Goal: Task Accomplishment & Management: Use online tool/utility

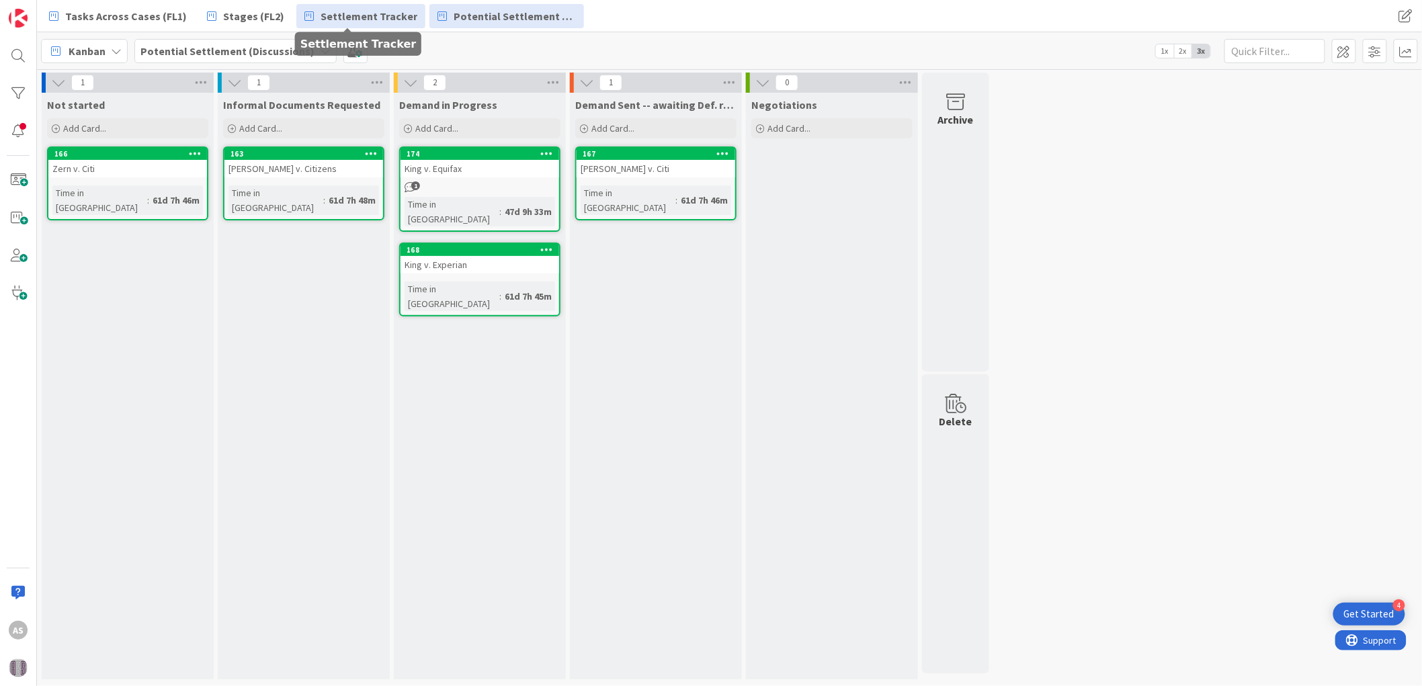
click at [357, 21] on span "Settlement Tracker" at bounding box center [369, 16] width 97 height 16
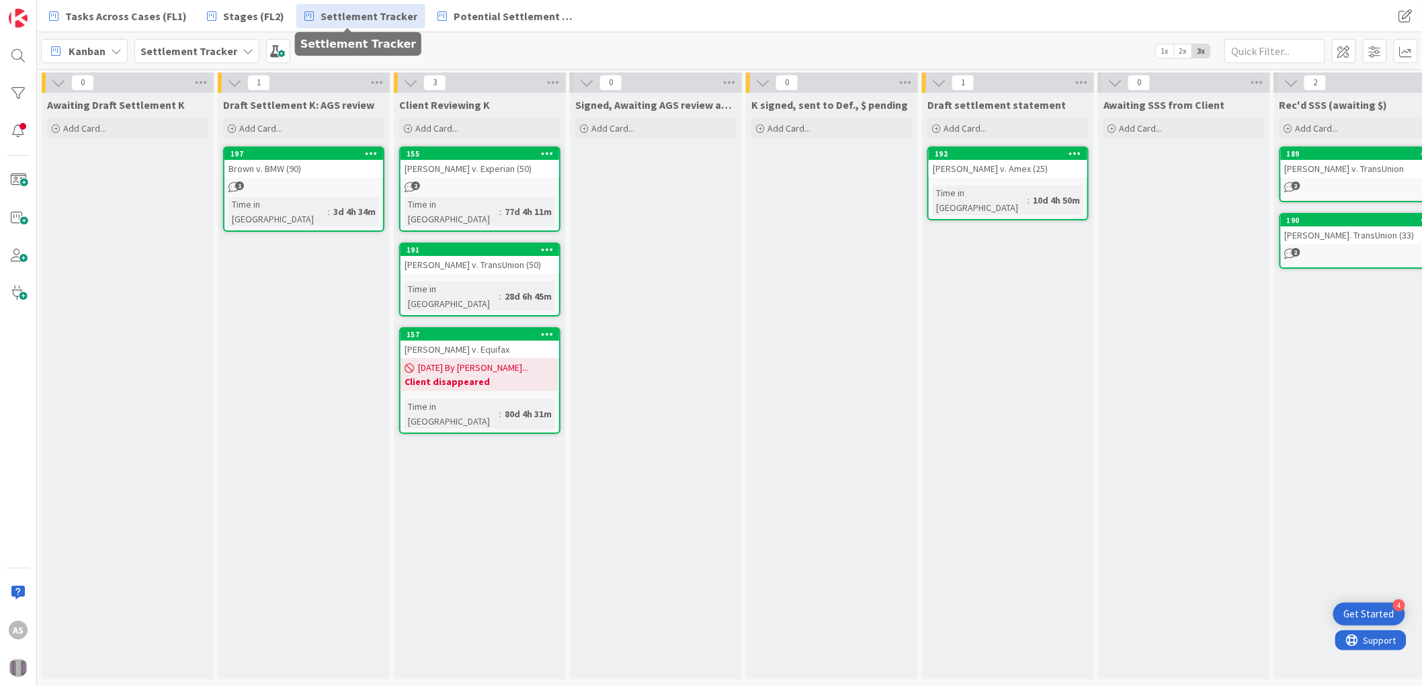
click at [505, 256] on div "[PERSON_NAME] v. TransUnion (50)" at bounding box center [480, 264] width 159 height 17
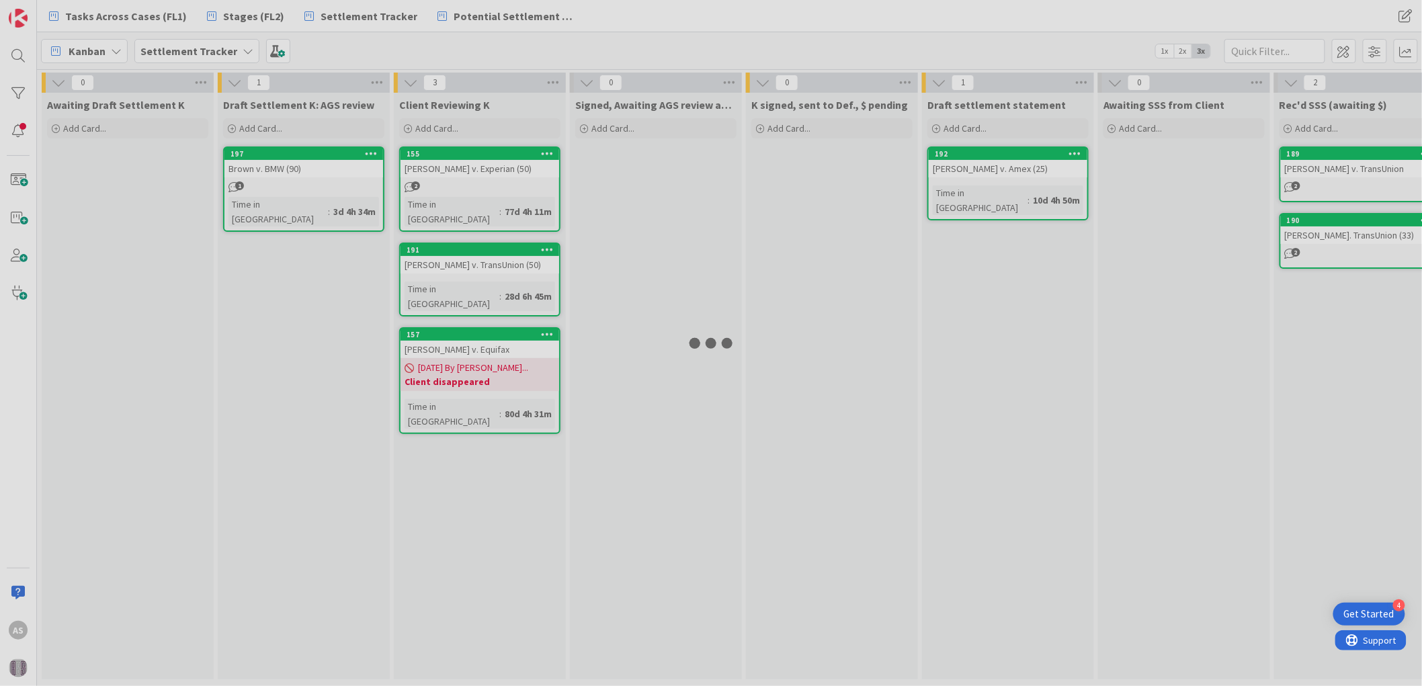
type textarea "x"
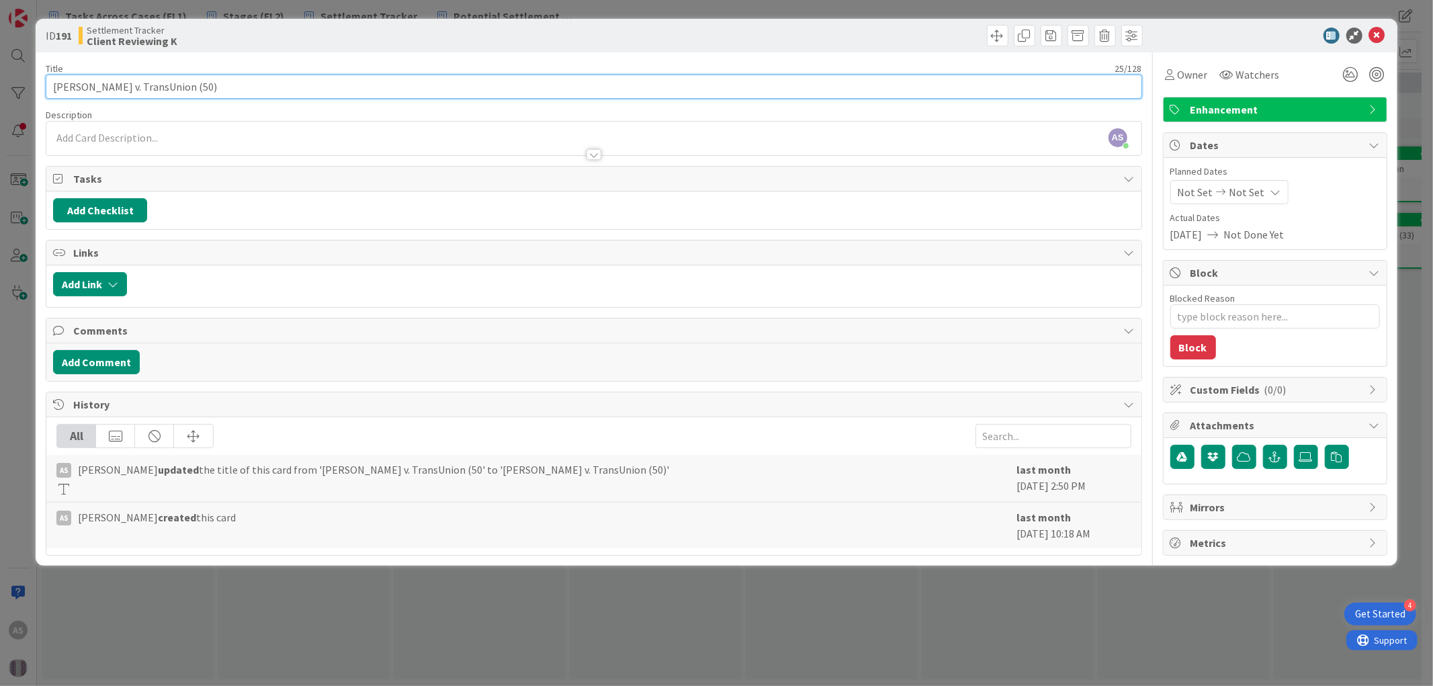
click at [162, 89] on input "[PERSON_NAME] v. TransUnion (50)" at bounding box center [594, 87] width 1096 height 24
type input "[PERSON_NAME] v. TransUnion"
type textarea "x"
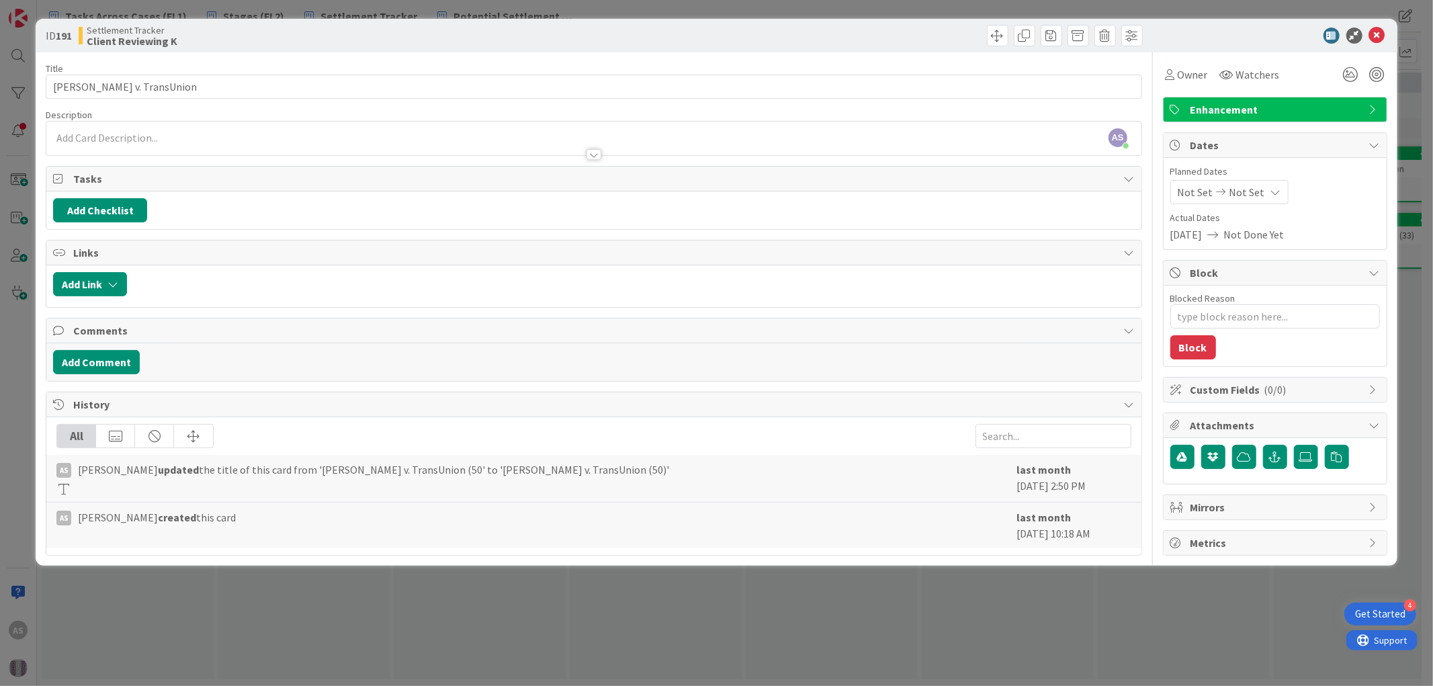
click at [259, 56] on div "Title 20 / 128 [PERSON_NAME] v. TransUnion Description AS [PERSON_NAME] just jo…" at bounding box center [594, 303] width 1096 height 503
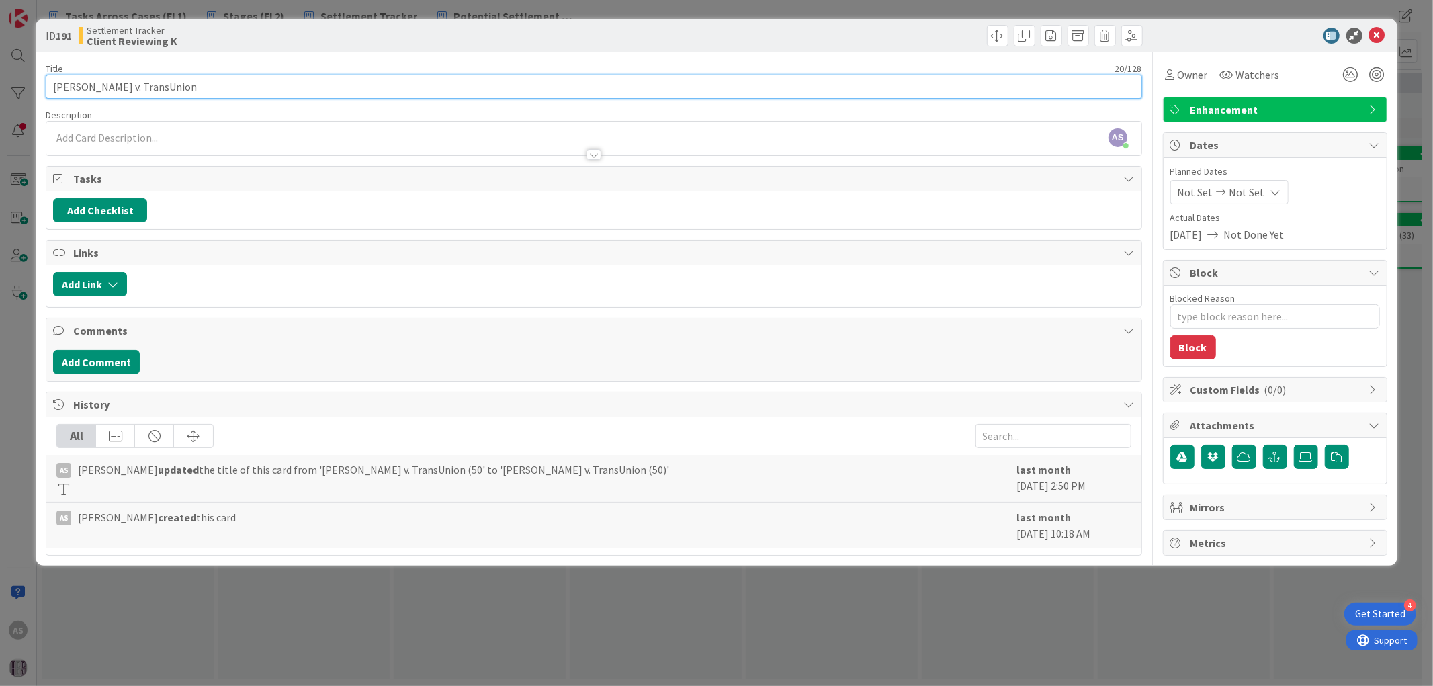
click at [206, 85] on input "[PERSON_NAME] v. TransUnion" at bounding box center [594, 87] width 1096 height 24
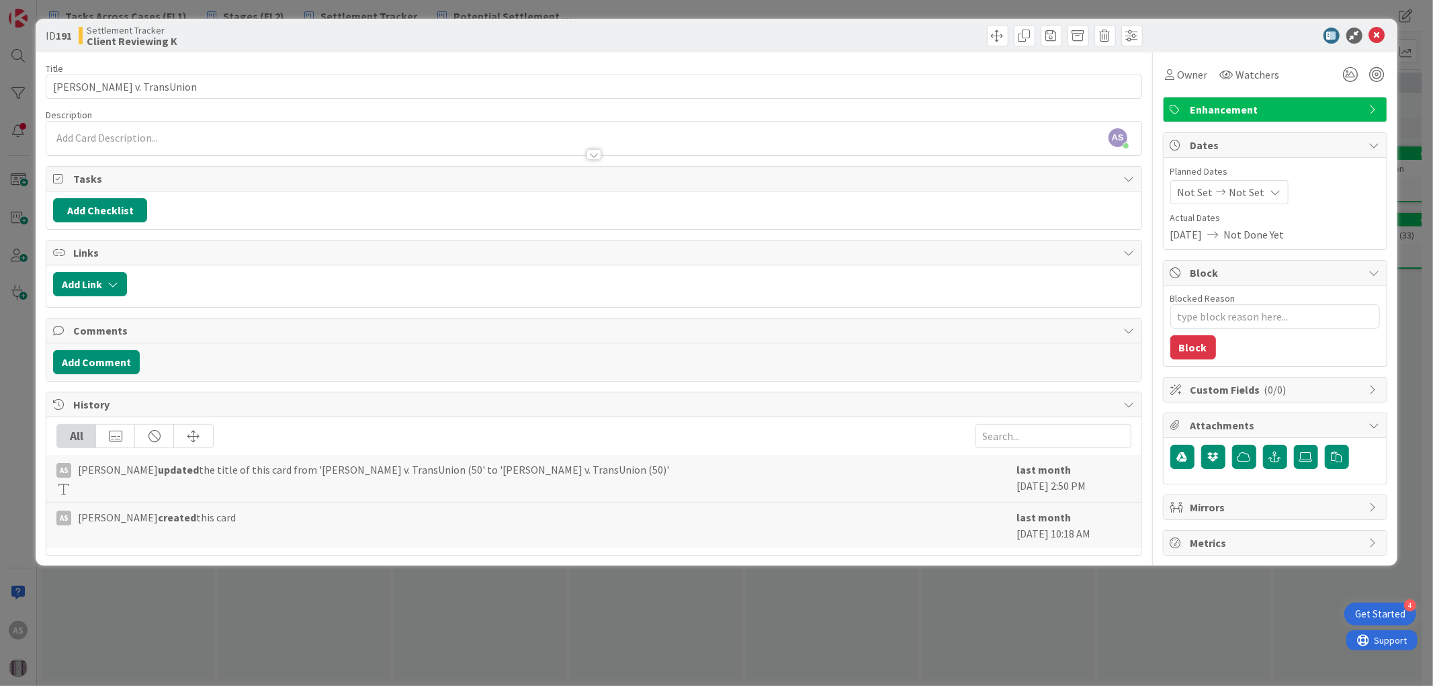
click at [293, 50] on div "ID 191 Settlement Tracker Client Reviewing K" at bounding box center [716, 36] width 1361 height 34
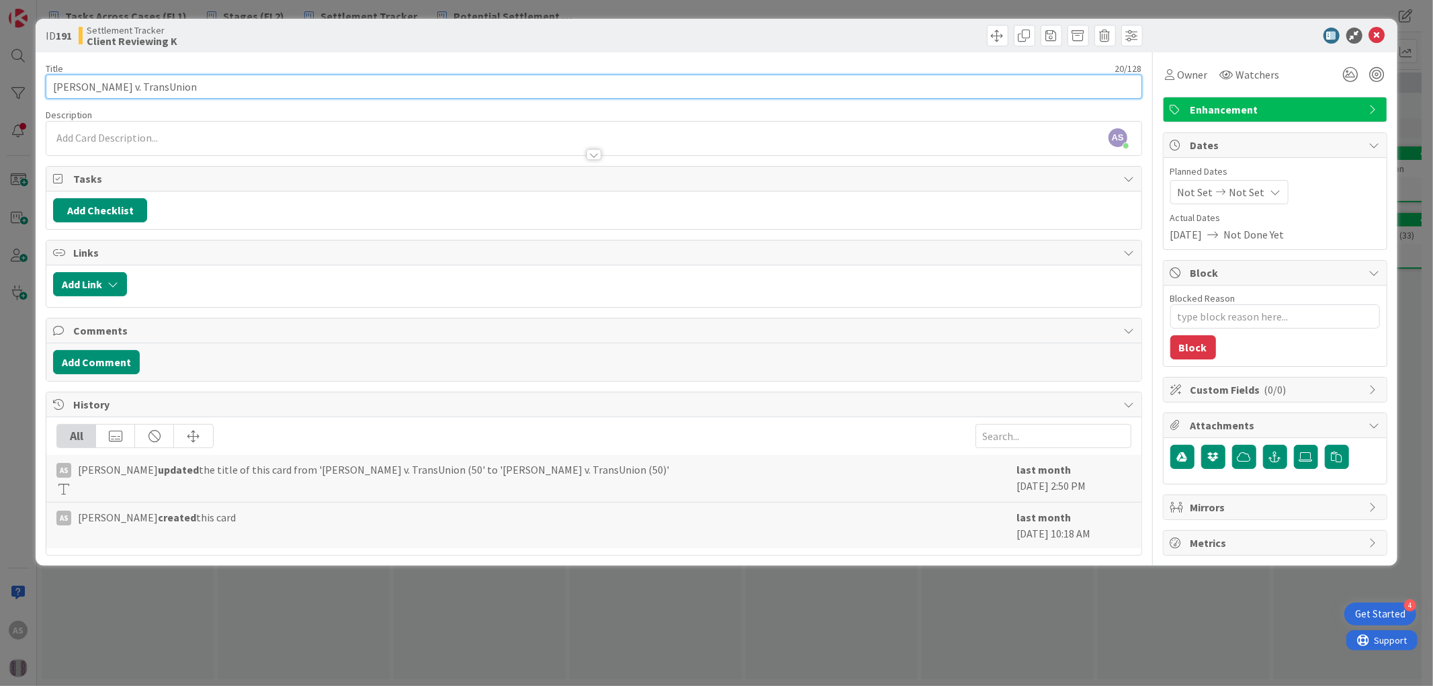
click at [187, 88] on input "[PERSON_NAME] v. TransUnion" at bounding box center [594, 87] width 1096 height 24
type input "[PERSON_NAME] v. TransUnion --"
type textarea "x"
type input "[PERSON_NAME] v. TransUnion -- sent to"
type textarea "x"
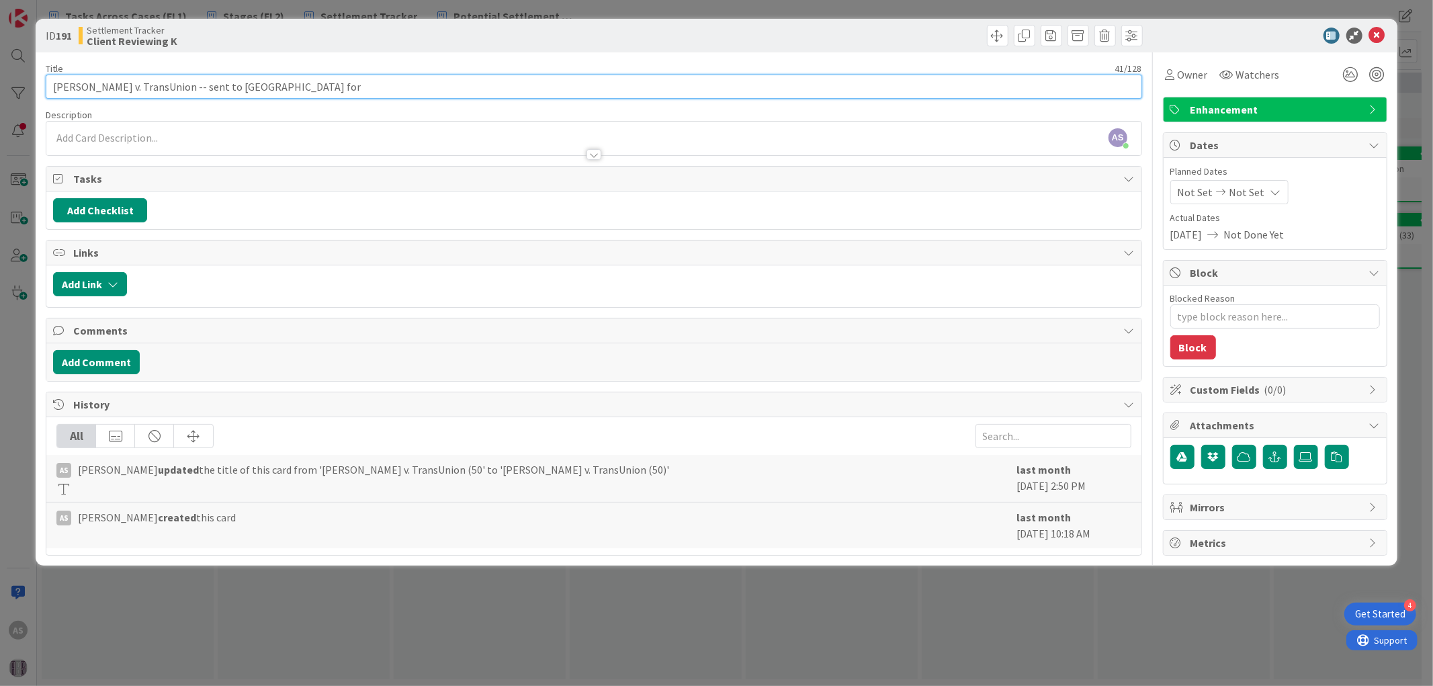
type input "[PERSON_NAME] v. TransUnion -- sent to [GEOGRAPHIC_DATA] for"
type textarea "x"
type input "[PERSON_NAME] v. TransUnion -- sent to [GEOGRAPHIC_DATA] for revised disc"
type textarea "x"
type input "[PERSON_NAME] v. TransUnion -- sent to [GEOGRAPHIC_DATA] for revised disclosure…"
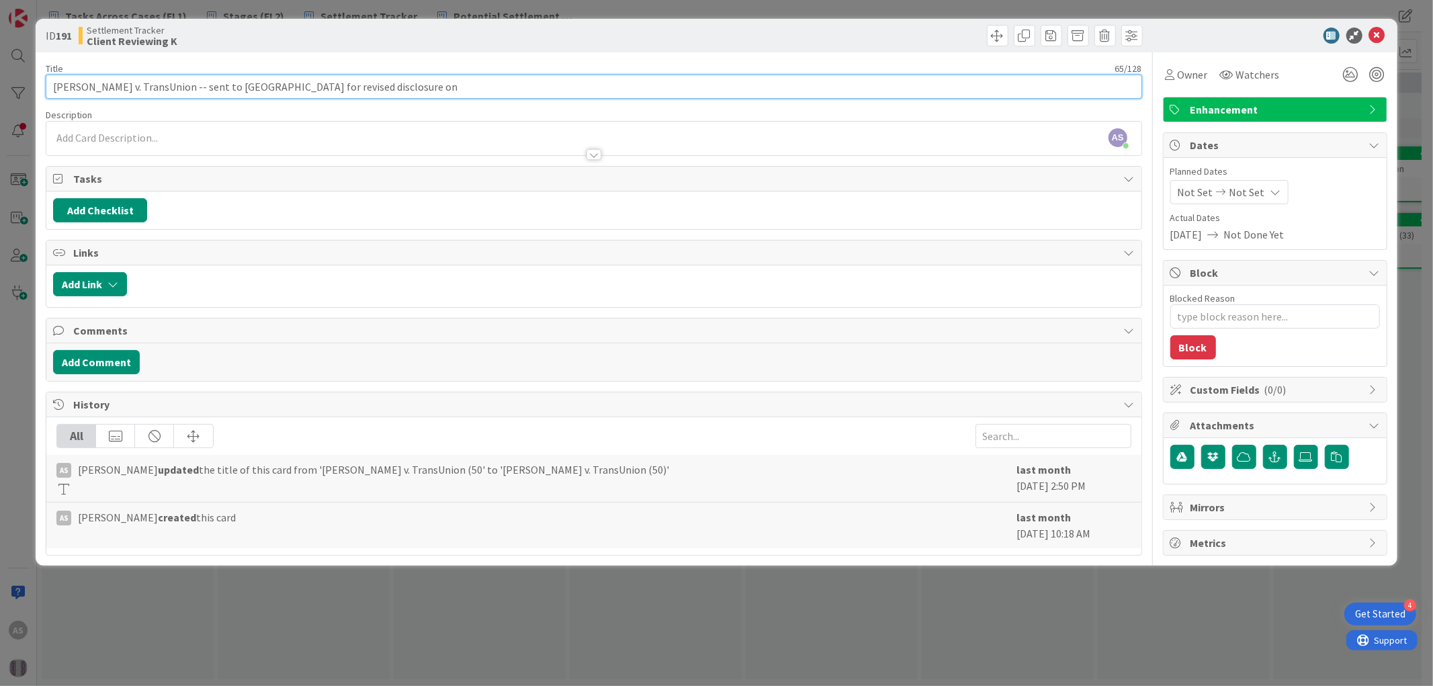
type textarea "x"
type input "[PERSON_NAME] v. TransUnion -- sent to [GEOGRAPHIC_DATA] for revised disclosure…"
type textarea "x"
type input "[PERSON_NAME] v. TransUnion -- sent to [GEOGRAPHIC_DATA] for revised disclosure…"
type textarea "x"
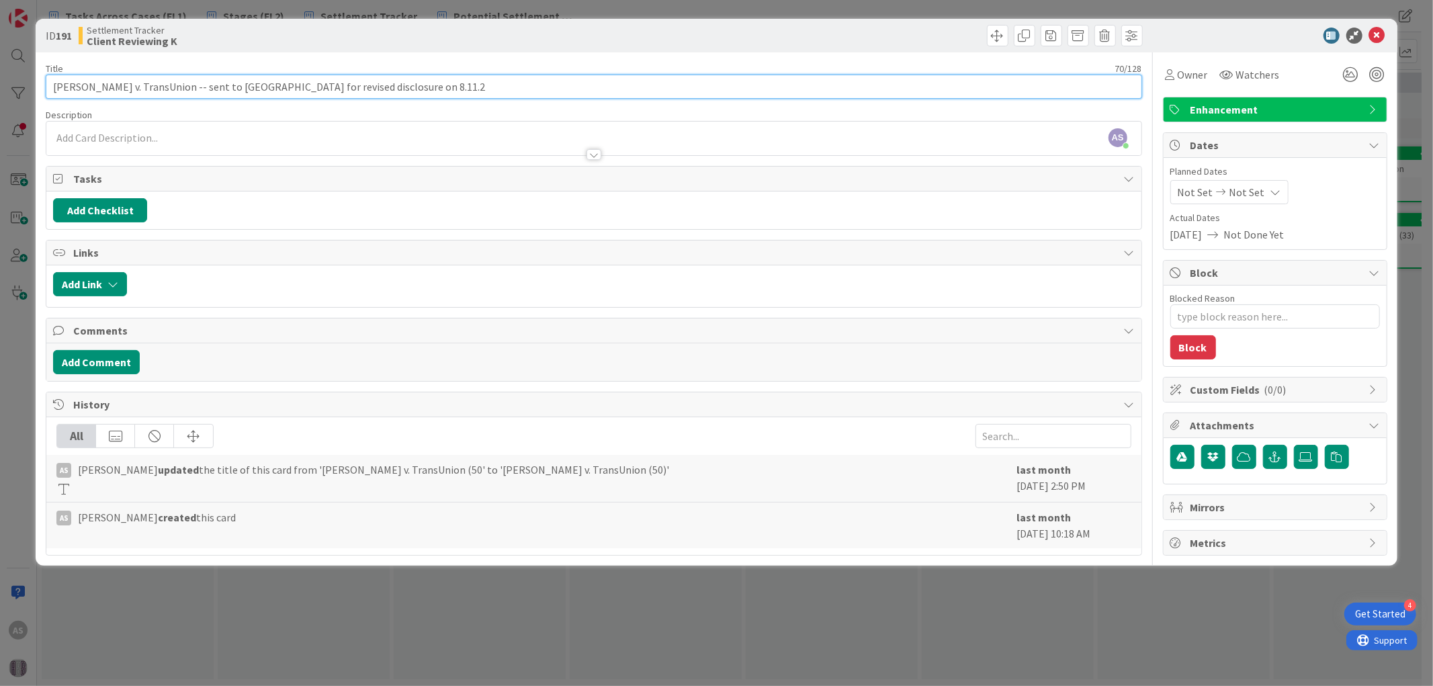
type input "[PERSON_NAME] v. TransUnion -- sent to [GEOGRAPHIC_DATA] for revised disclosure…"
type textarea "x"
type input "[PERSON_NAME] v. TransUnion -- sent to [GEOGRAPHIC_DATA] for revised disclosure…"
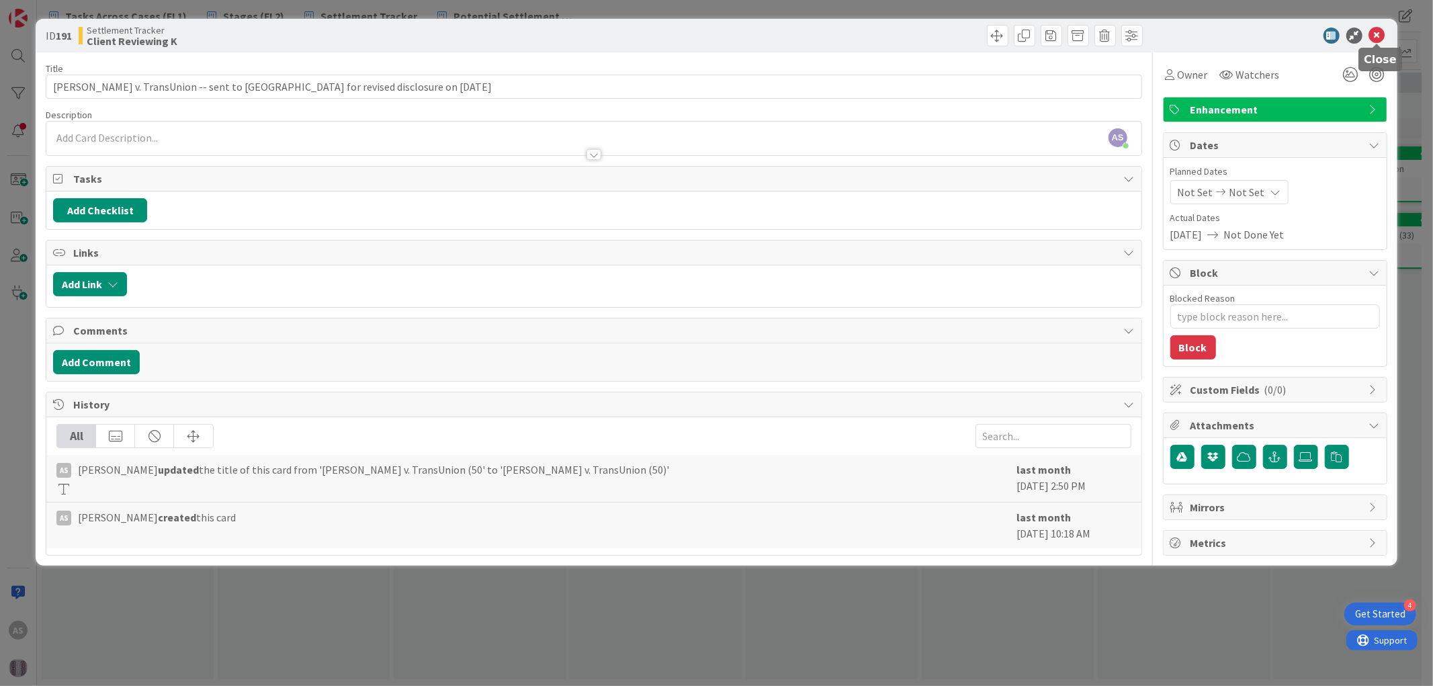
click at [1384, 38] on icon at bounding box center [1378, 36] width 16 height 16
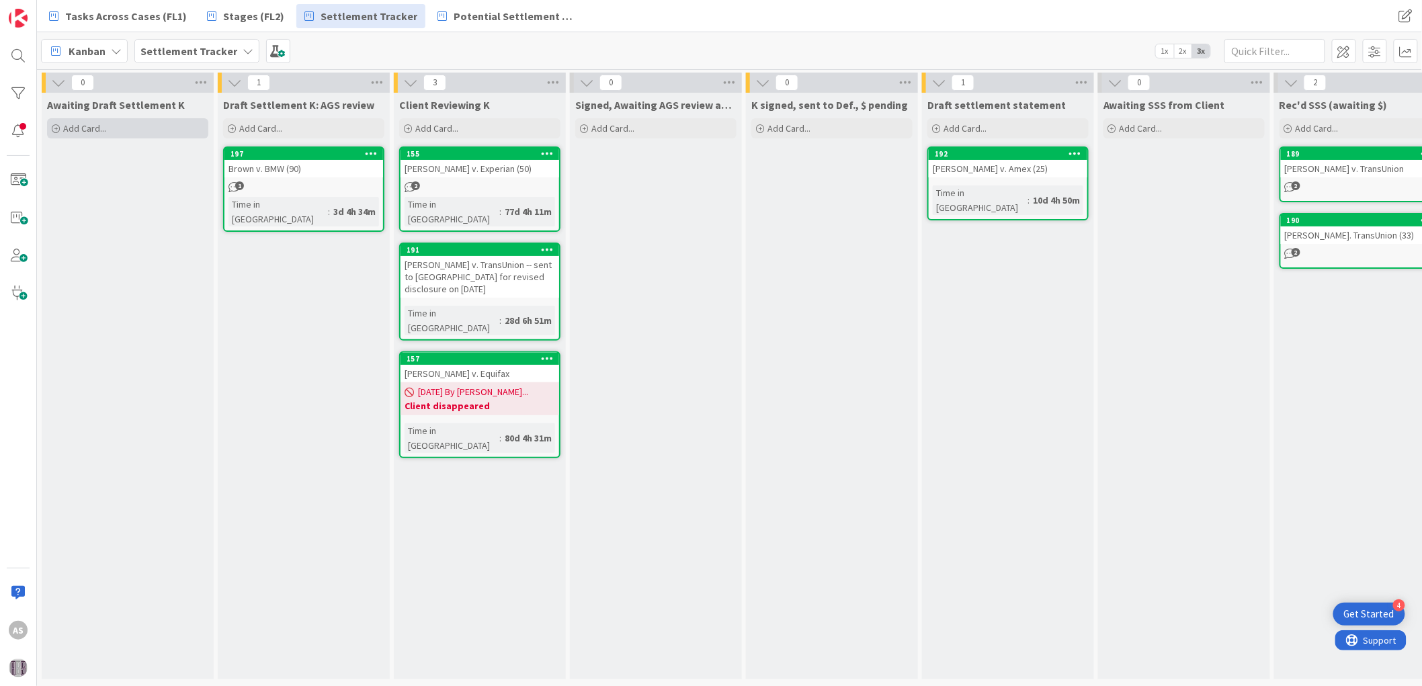
click at [116, 125] on div "Add Card..." at bounding box center [127, 128] width 161 height 20
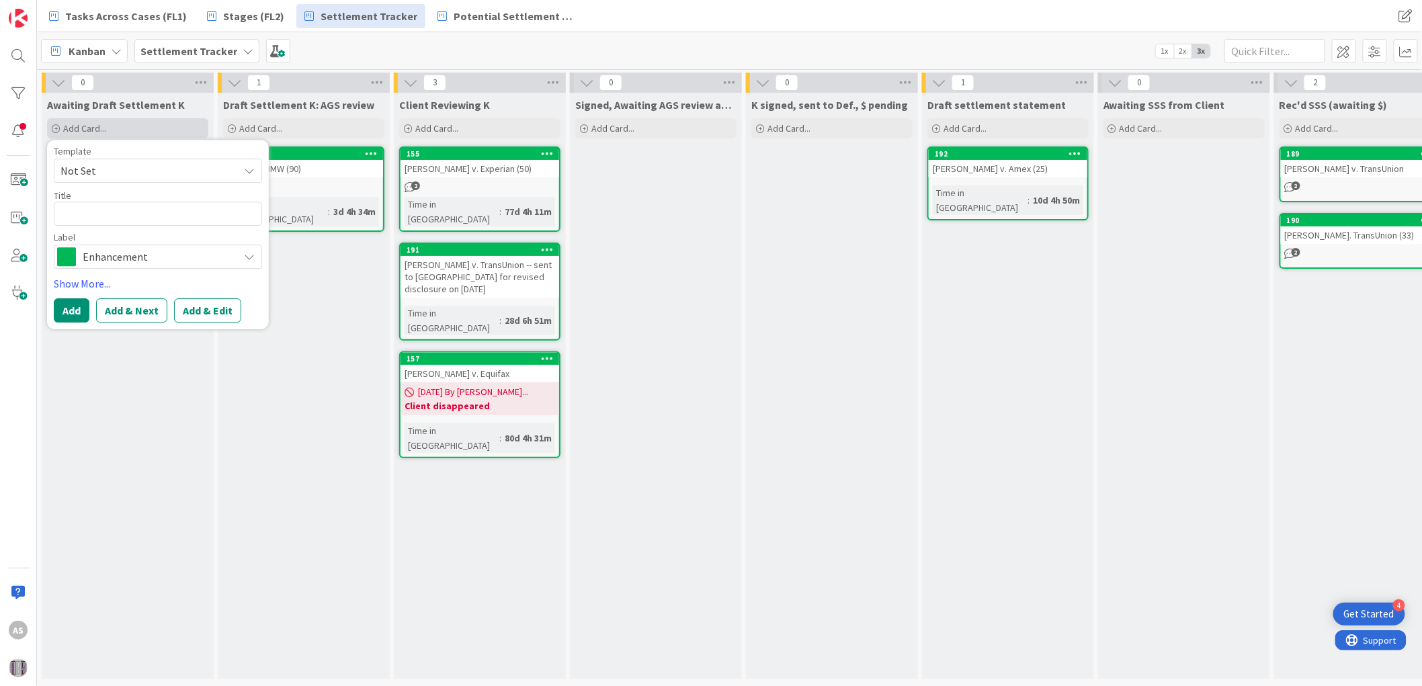
type textarea "x"
type textarea "B"
type textarea "x"
type textarea "Be"
type textarea "x"
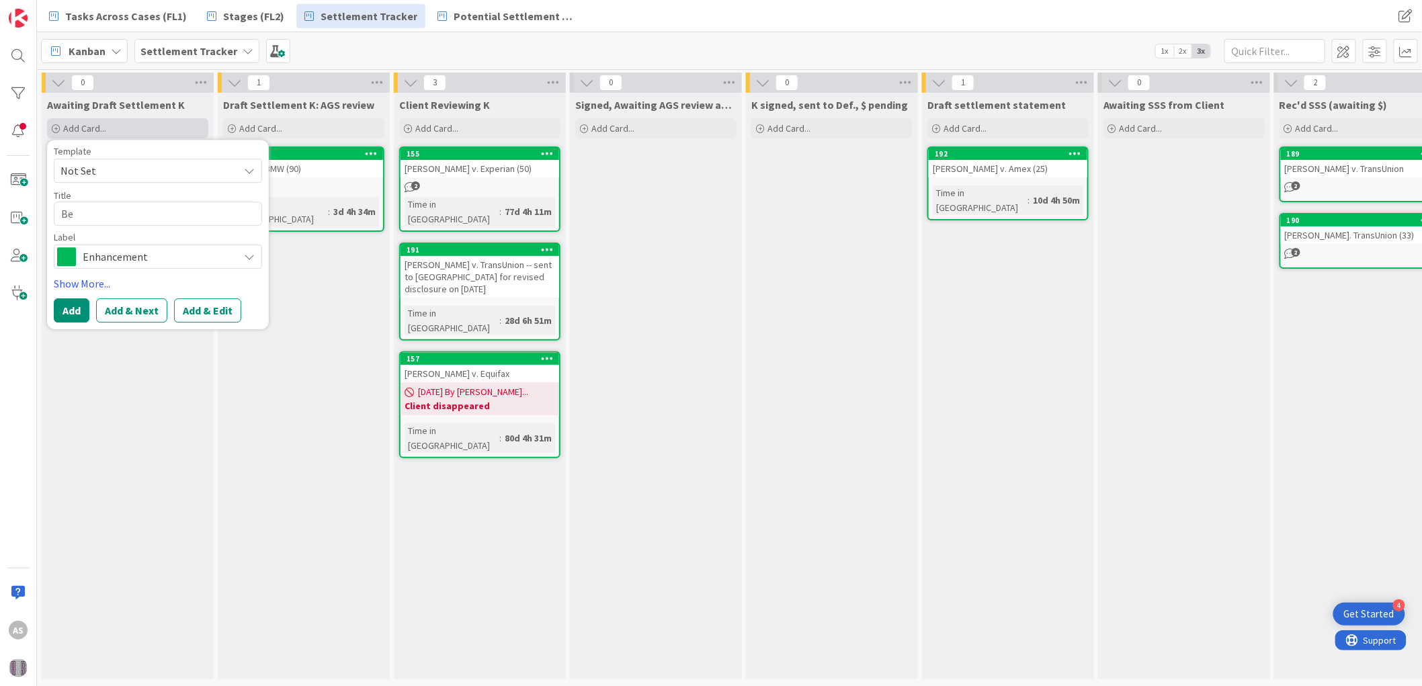
type textarea "Ber"
type textarea "x"
type textarea "[GEOGRAPHIC_DATA]"
type textarea "x"
type textarea "[PERSON_NAME]"
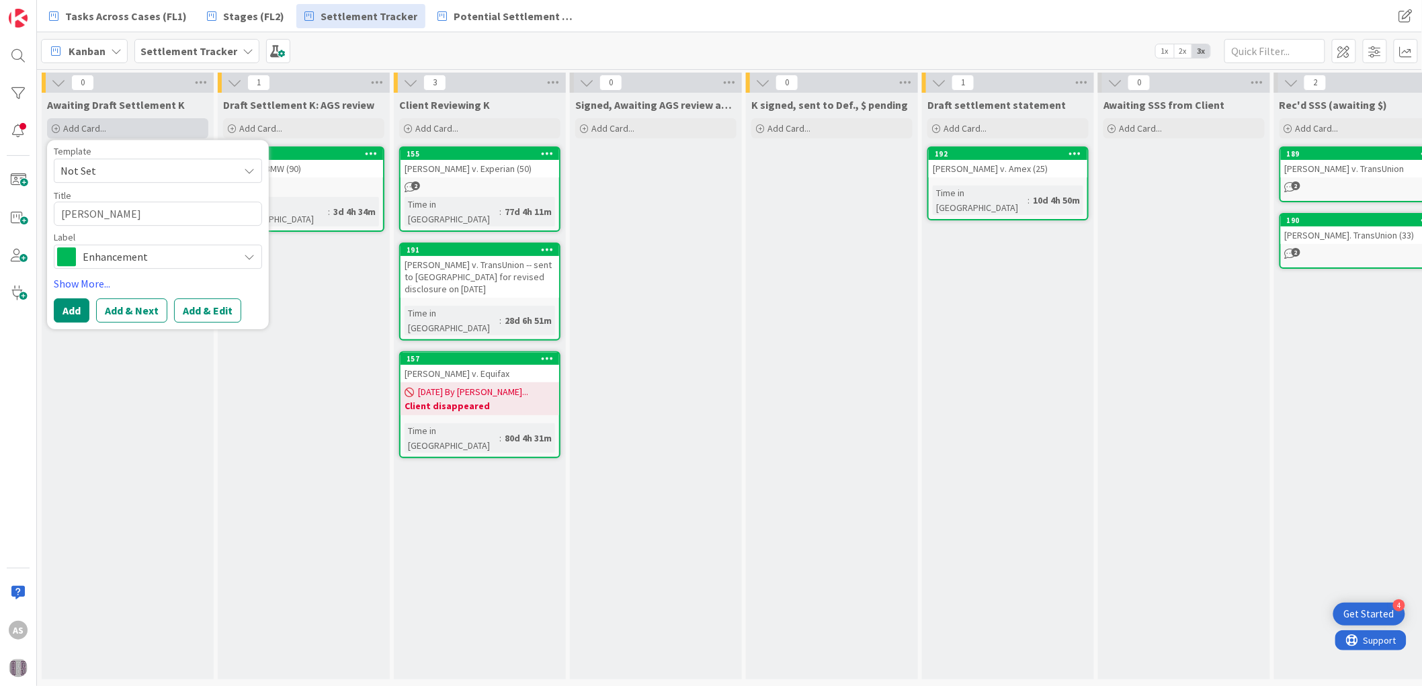
type textarea "x"
type textarea "Bernar"
type textarea "x"
type textarea "[PERSON_NAME]"
type textarea "x"
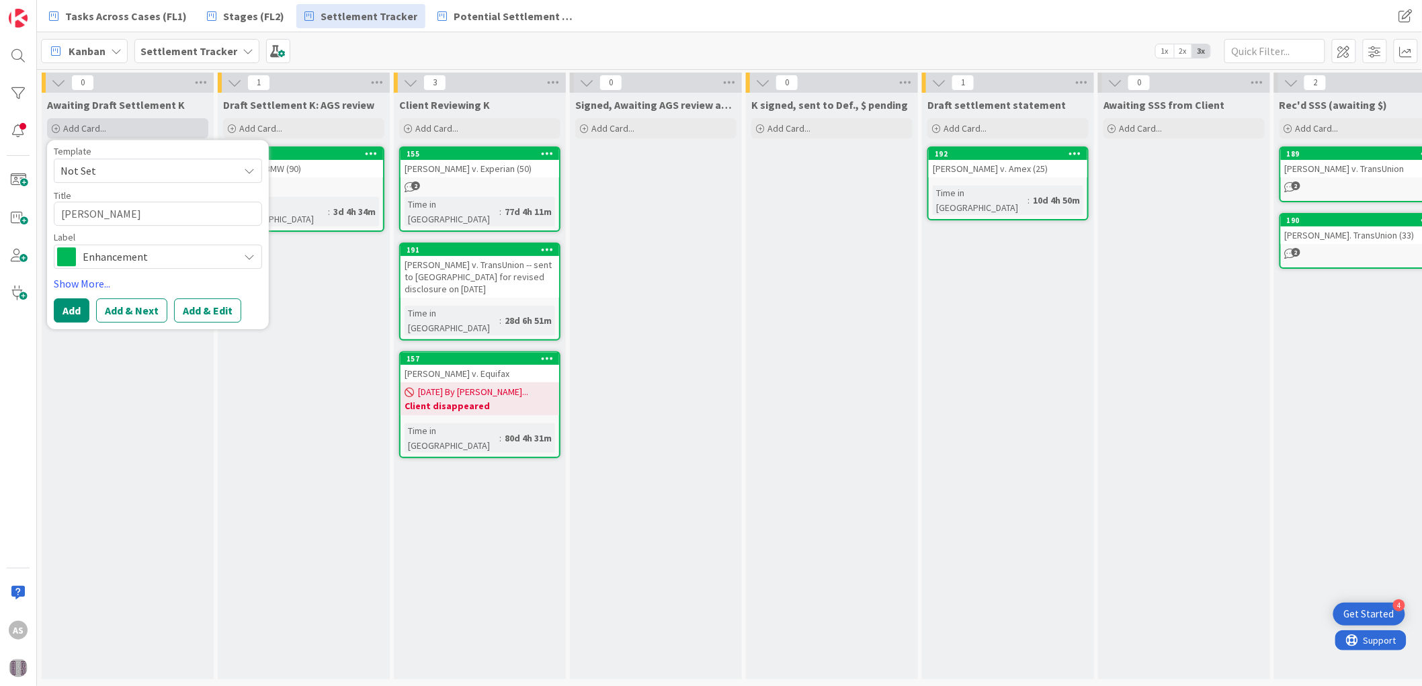
type textarea "[PERSON_NAME]"
type textarea "x"
type textarea "[PERSON_NAME]"
type textarea "x"
type textarea "[PERSON_NAME]"
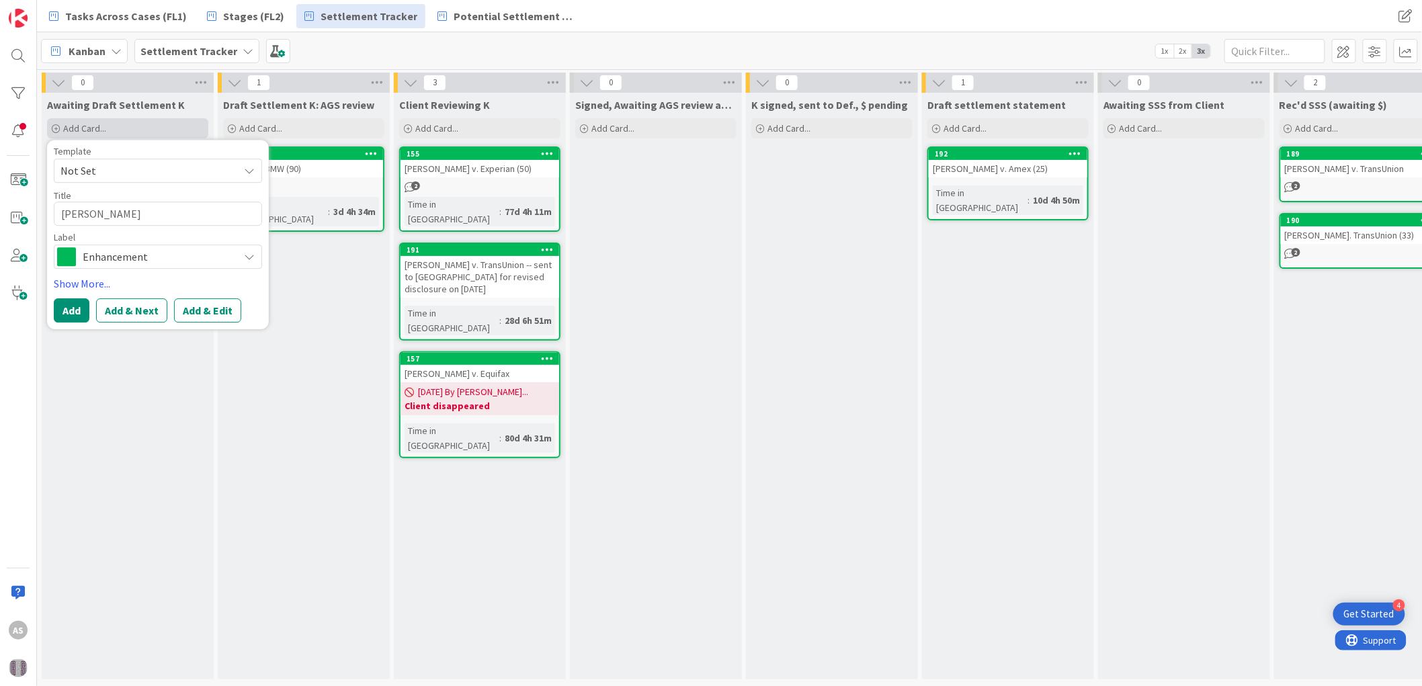
type textarea "x"
type textarea "[PERSON_NAME]"
type textarea "x"
type textarea "[PERSON_NAME] L"
type textarea "x"
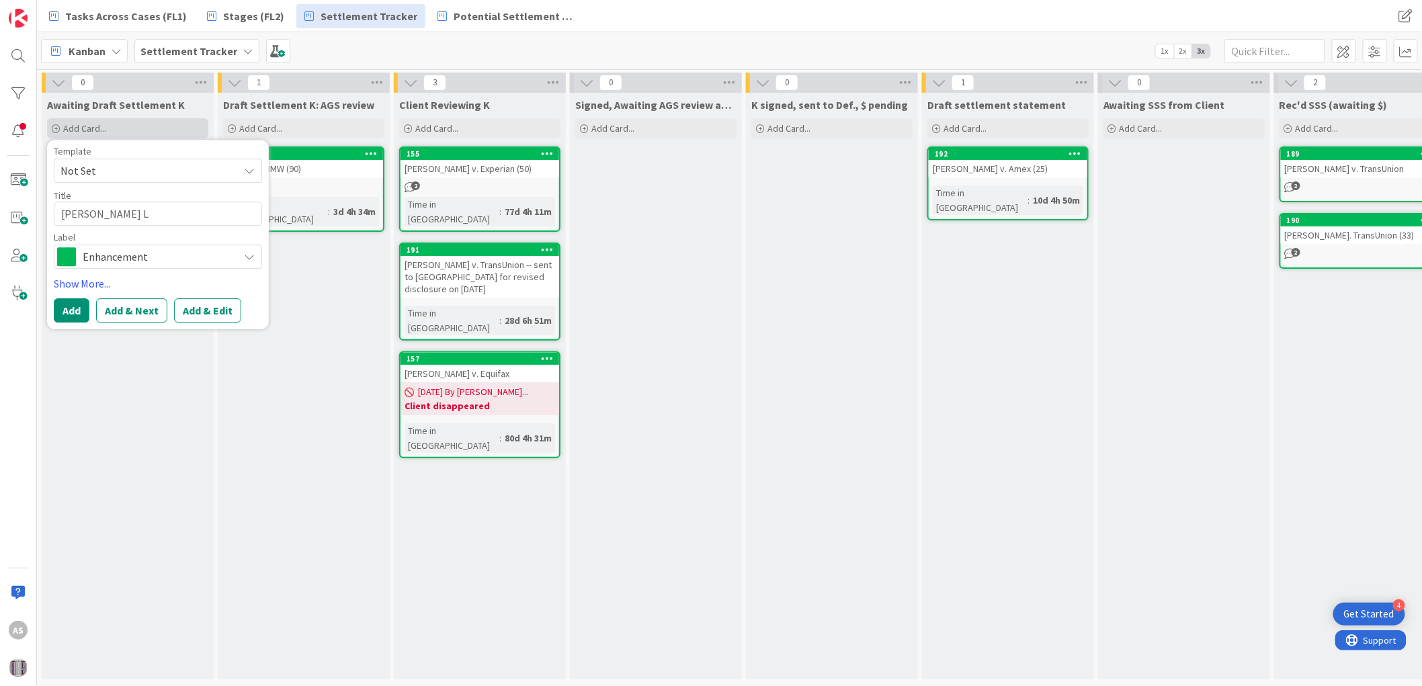
type textarea "[PERSON_NAME] Le"
type textarea "x"
type textarea "[PERSON_NAME] Lex"
type textarea "x"
type textarea "[PERSON_NAME] Lexi"
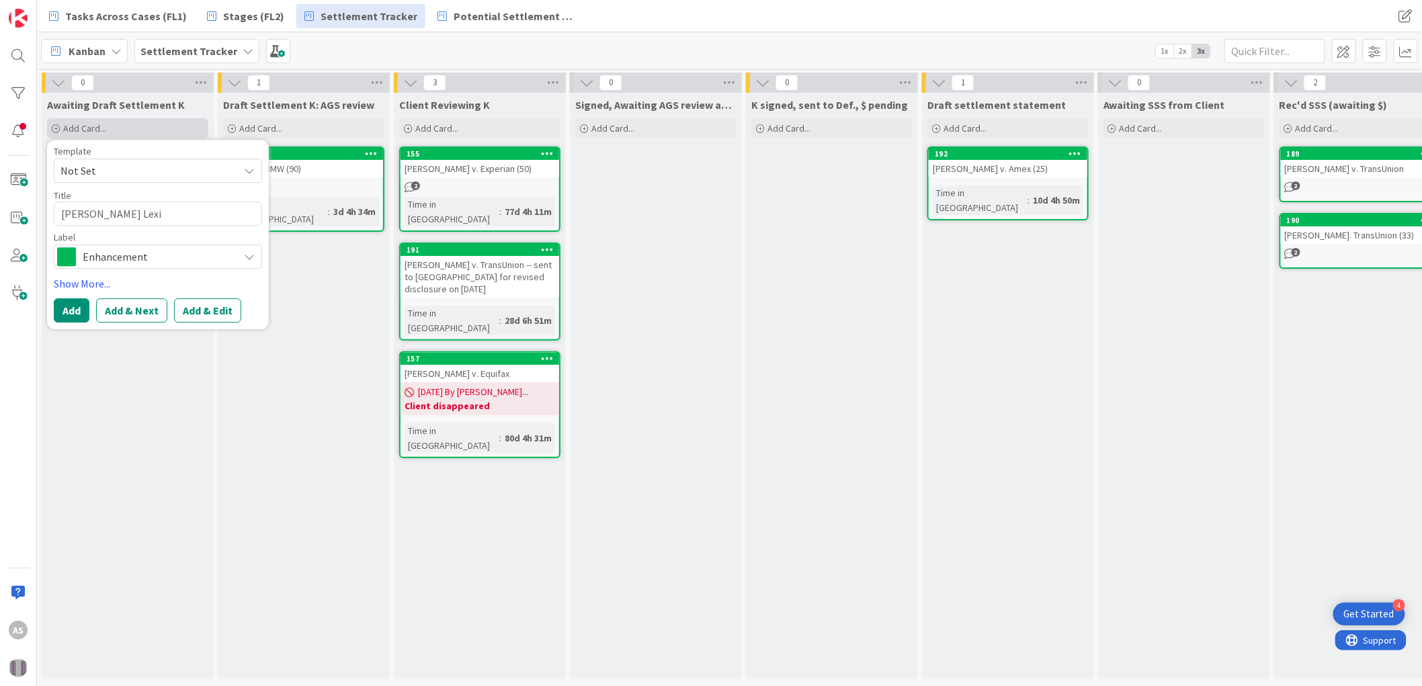
type textarea "x"
type textarea "[PERSON_NAME] Lexis"
type textarea "x"
type textarea "[PERSON_NAME] LexisN"
type textarea "x"
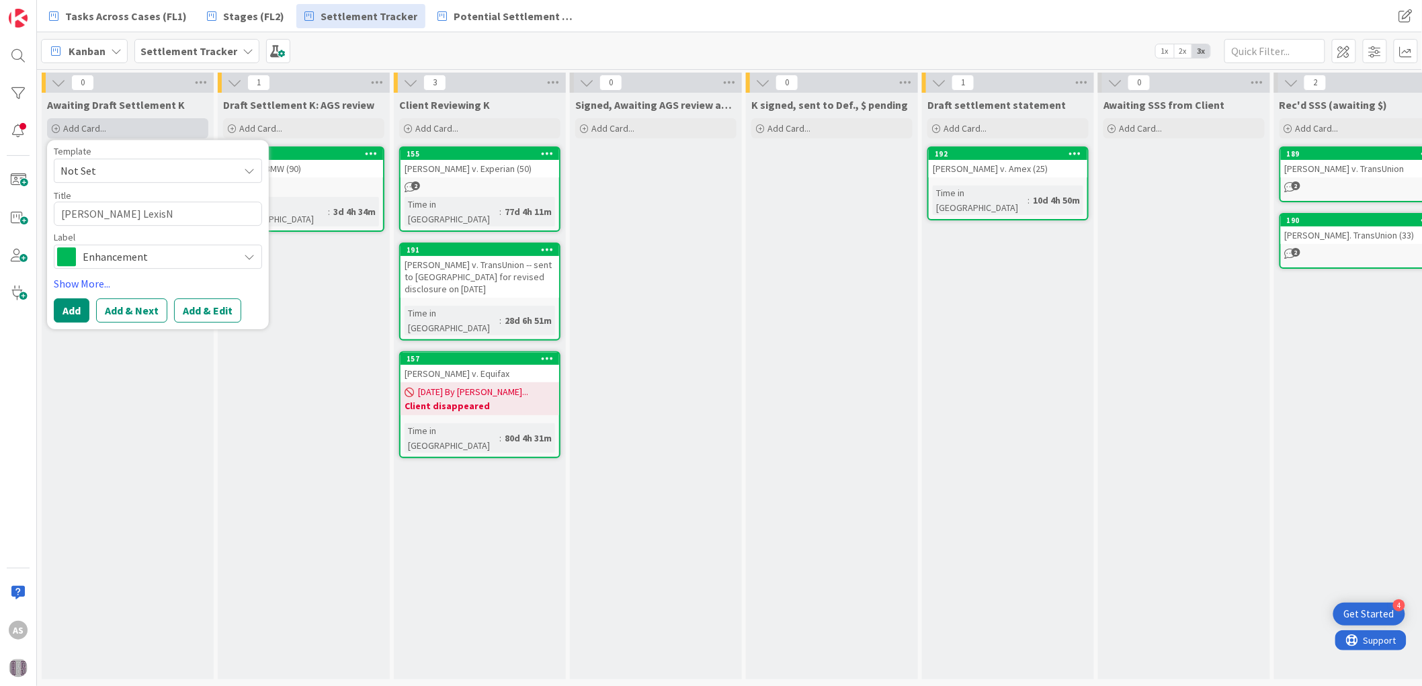
type textarea "[PERSON_NAME] LexisNe"
type textarea "x"
type textarea "[PERSON_NAME] LexisNei"
type textarea "x"
type textarea "[PERSON_NAME] LexisNeix"
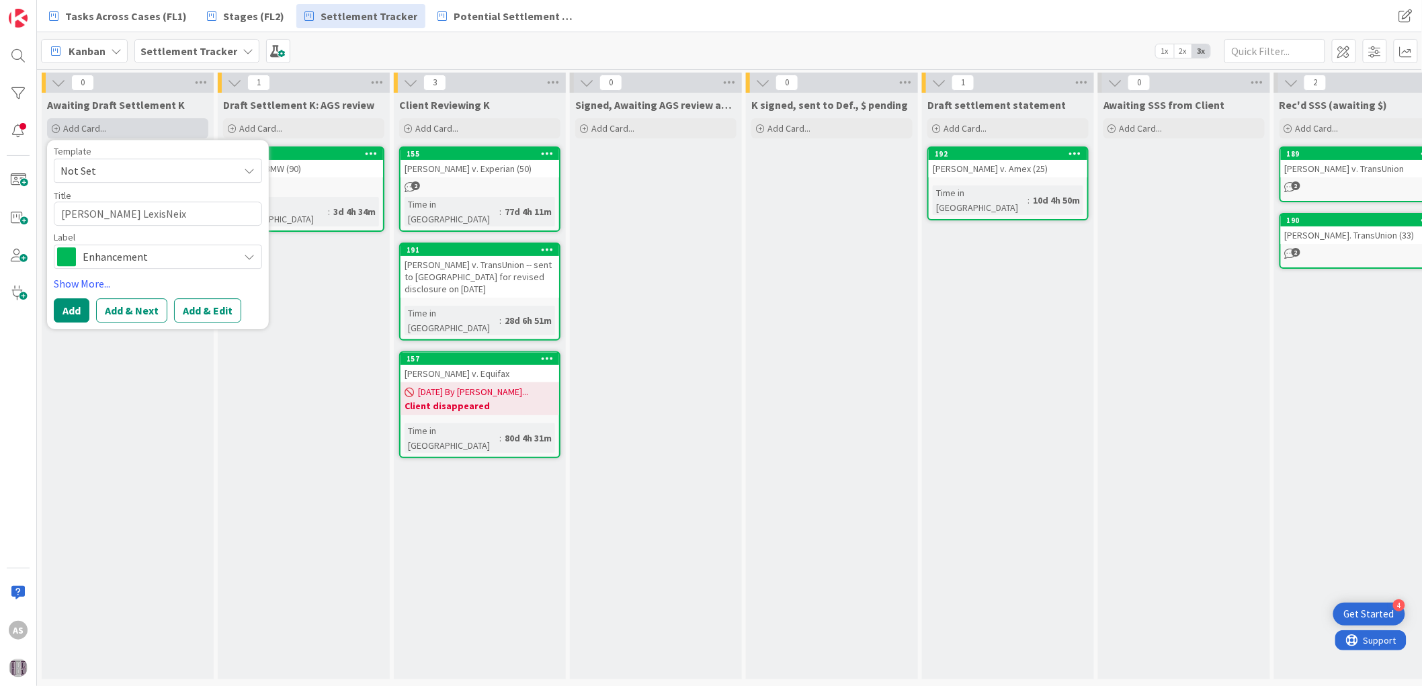
type textarea "x"
type textarea "[PERSON_NAME] LexisNei"
type textarea "x"
type textarea "[PERSON_NAME] LexisNe"
type textarea "x"
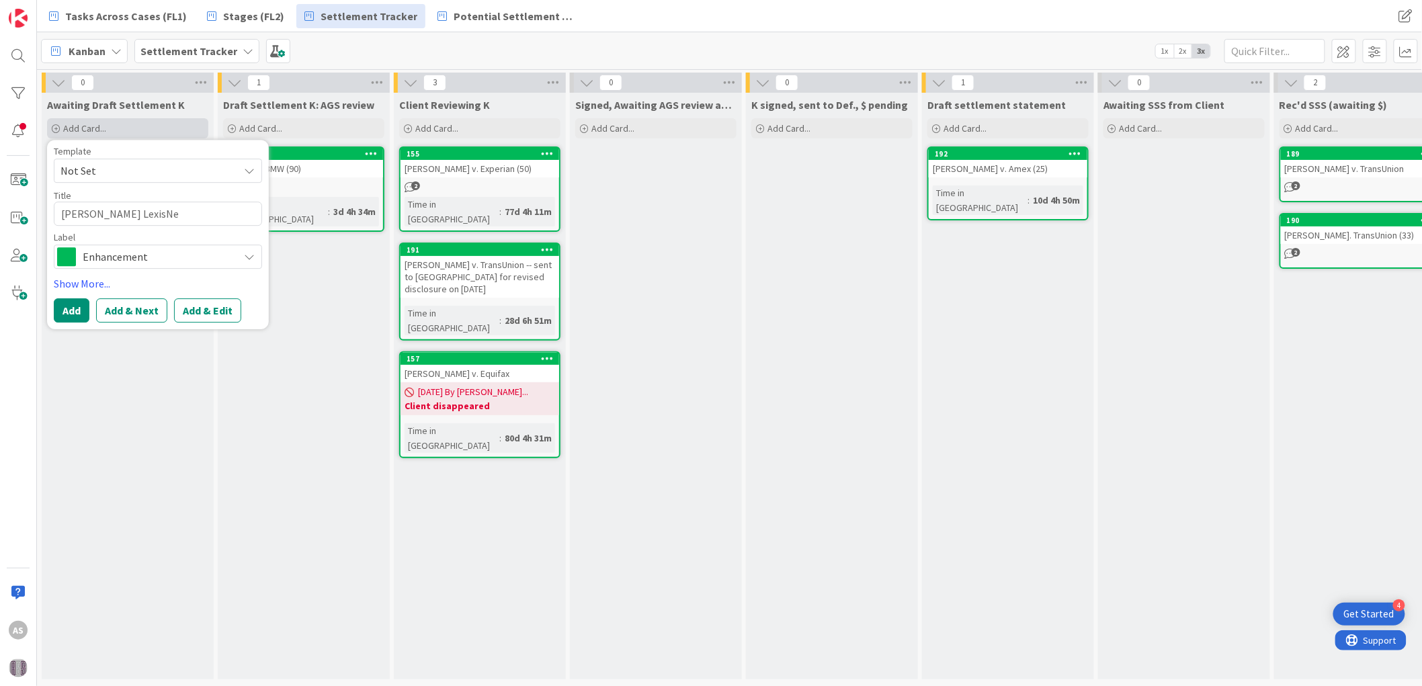
type textarea "[PERSON_NAME] LexisNex"
type textarea "x"
type textarea "[PERSON_NAME] LexisNexi"
type textarea "x"
type textarea "[PERSON_NAME] LexisNexis"
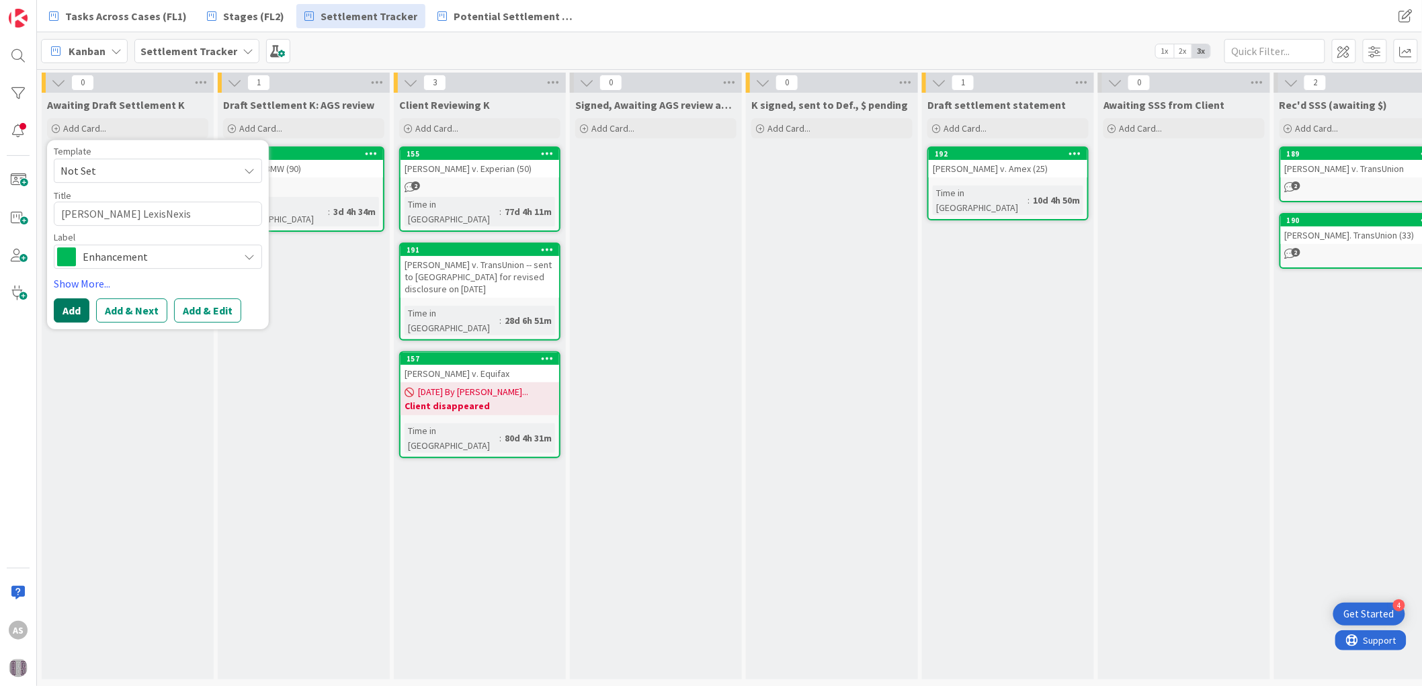
click at [70, 304] on button "Add" at bounding box center [72, 310] width 36 height 24
